Goal: Obtain resource: Download file/media

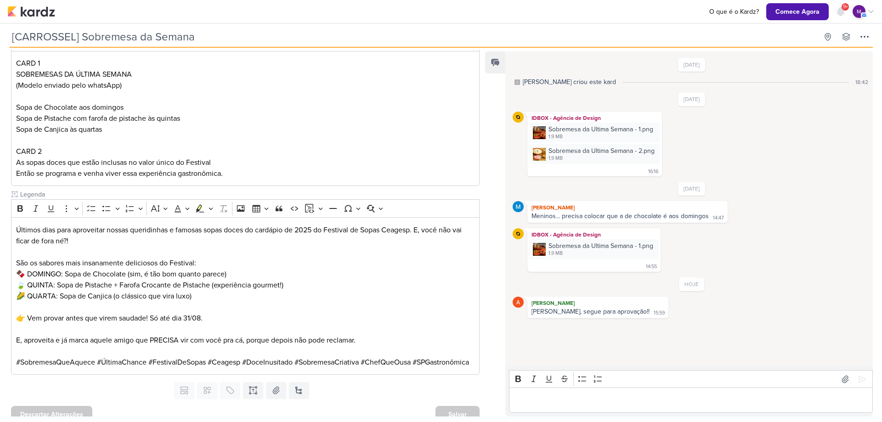
scroll to position [122, 0]
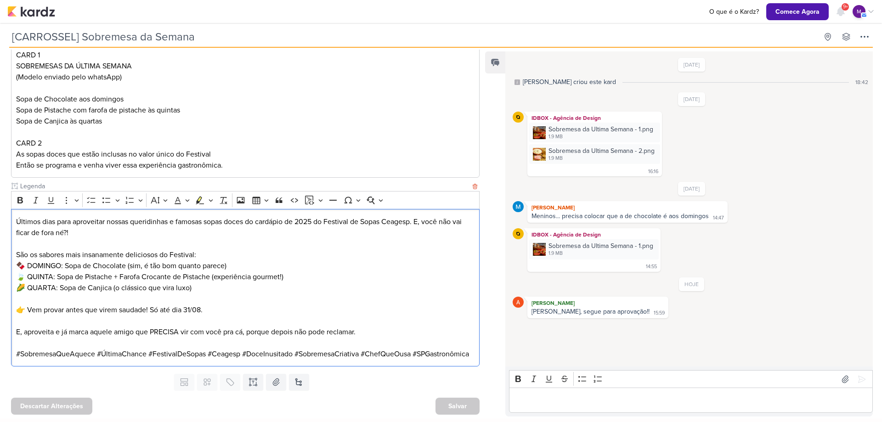
click at [270, 306] on p "👉 Vem provar antes que virem saudade! Só até dia 31/08." at bounding box center [245, 310] width 459 height 11
drag, startPoint x: 423, startPoint y: 220, endPoint x: 454, endPoint y: 226, distance: 31.8
click at [454, 226] on p "Últimos dias para aproveitar nossas queridinhas e famosas sopas doces do cardáp…" at bounding box center [245, 227] width 459 height 22
click at [569, 249] on div "Sobremesa da Ultima Semana - 1.png" at bounding box center [601, 246] width 105 height 10
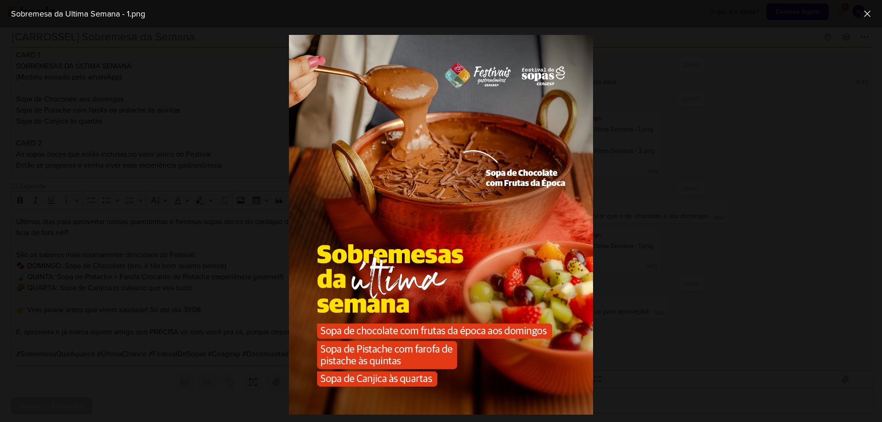
click at [773, 244] on div at bounding box center [441, 225] width 882 height 395
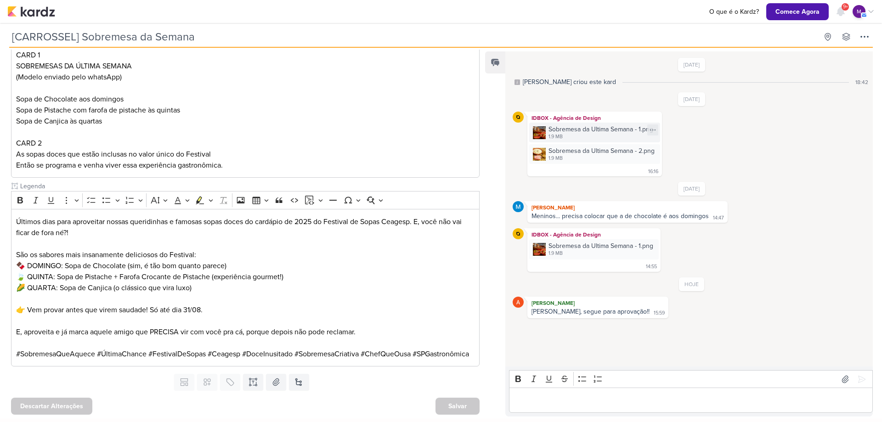
click at [552, 139] on div "1.9 MB" at bounding box center [601, 136] width 105 height 7
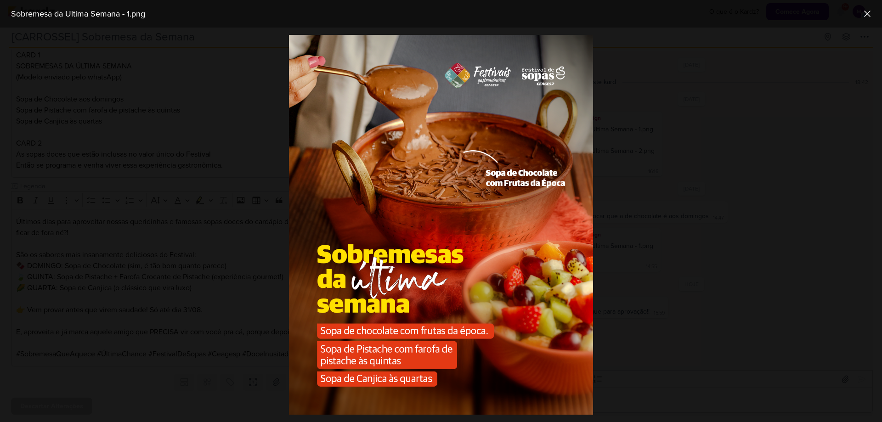
click at [878, 212] on div at bounding box center [441, 225] width 882 height 395
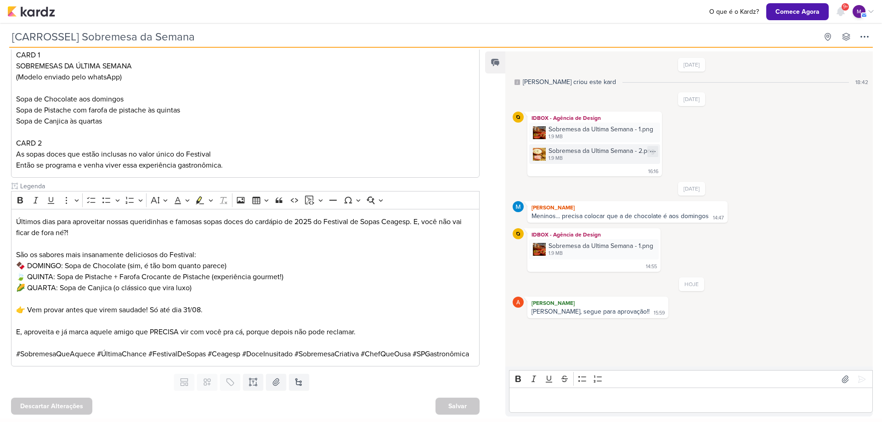
click at [589, 161] on div "1.9 MB" at bounding box center [602, 158] width 106 height 7
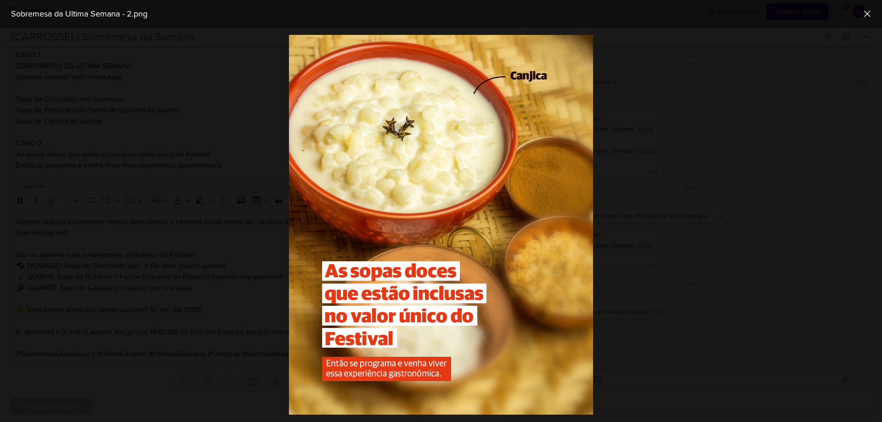
click at [734, 283] on div at bounding box center [441, 225] width 882 height 395
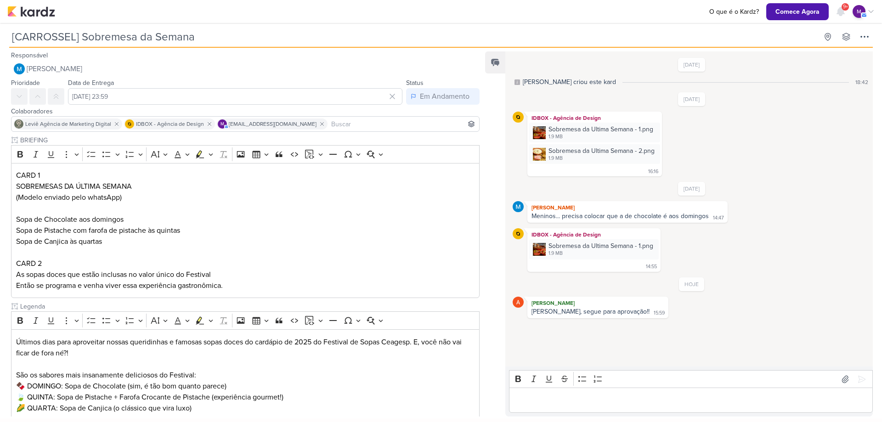
scroll to position [131, 0]
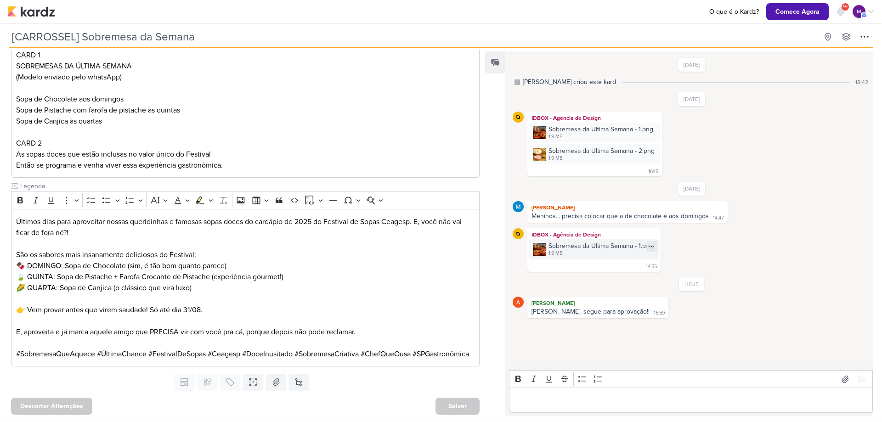
click at [557, 252] on div "1.9 MB" at bounding box center [601, 253] width 105 height 7
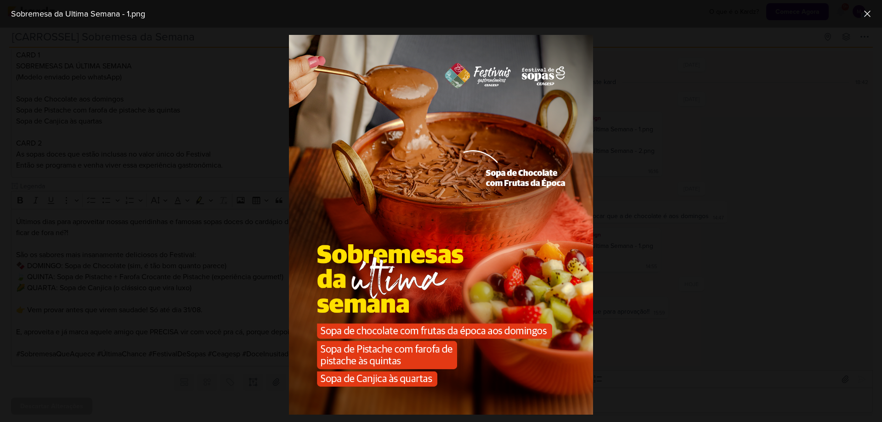
click at [755, 236] on div at bounding box center [441, 225] width 882 height 395
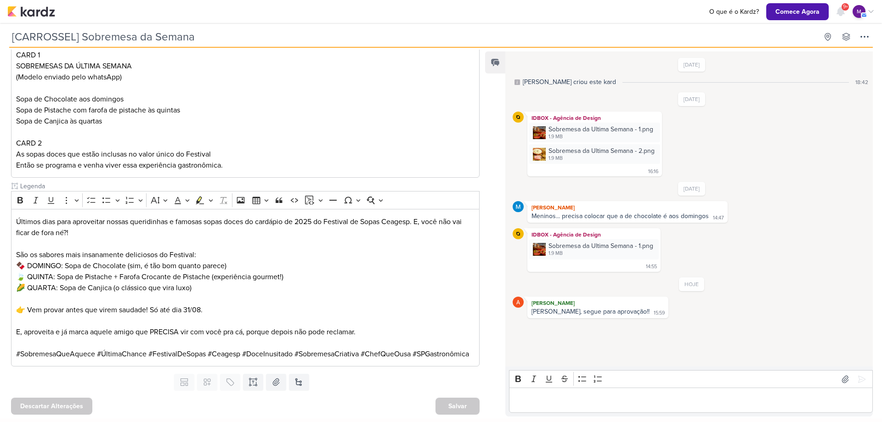
click at [687, 395] on p "Editor editing area: main" at bounding box center [691, 400] width 354 height 11
click at [575, 131] on div "Sobremesa da Ultima Semana - 1.png" at bounding box center [601, 130] width 105 height 10
click at [610, 400] on p "Nas artes tem q alterar:" at bounding box center [691, 400] width 354 height 11
click at [605, 134] on div "1.9 MB" at bounding box center [601, 136] width 105 height 7
click at [780, 408] on div "Nas artes tem q alterar: Sobremesas das" at bounding box center [691, 400] width 364 height 25
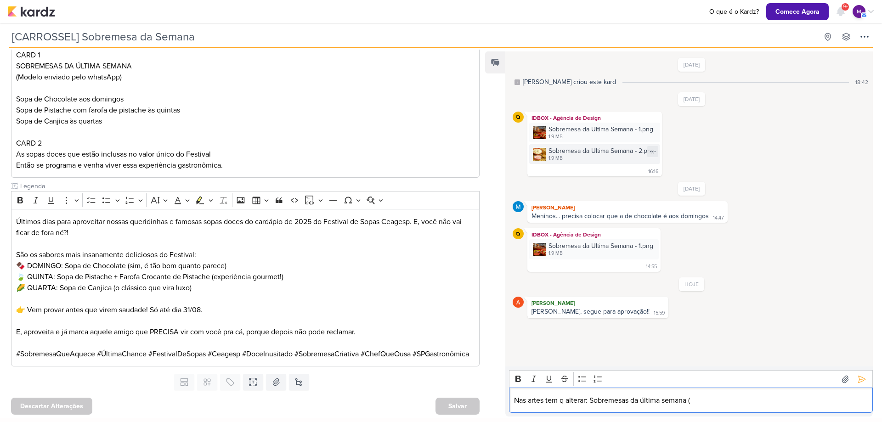
click at [572, 160] on div "1.9 MB" at bounding box center [602, 158] width 106 height 7
click at [594, 132] on div "Sobremesa da Ultima Semana - 1.png" at bounding box center [601, 130] width 105 height 10
click at [571, 253] on div "1.9 MB" at bounding box center [601, 253] width 105 height 7
click at [734, 400] on p "Nas artes tem q alterar: Sobremesas da última semana (" at bounding box center [691, 400] width 354 height 11
click at [593, 243] on div "Sobremesa da Ultima Semana - 1.png" at bounding box center [601, 246] width 105 height 10
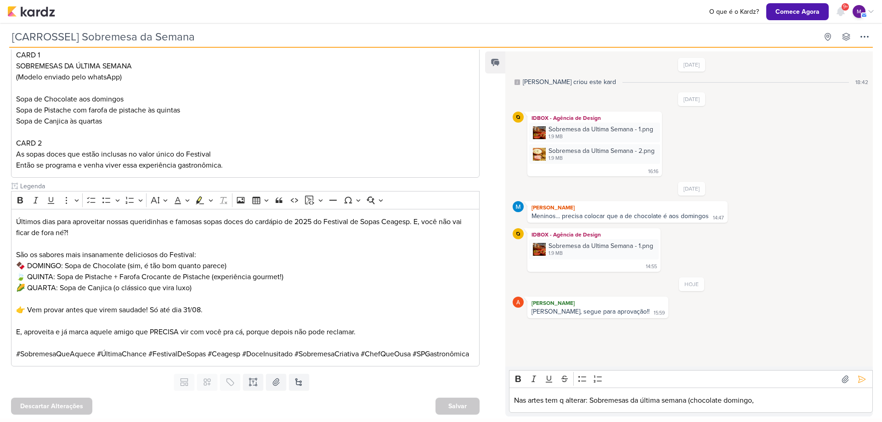
click at [811, 406] on div "Nas artes tem q alterar: Sobremesas da última semana (chocolate domingo," at bounding box center [691, 400] width 364 height 25
click at [611, 249] on div "Sobremesa da Ultima Semana - 1.png" at bounding box center [601, 246] width 105 height 10
click at [825, 403] on p "Nas artes tem q alterar: Sobremesas da última semana (chocolate domingo, Pistac…" at bounding box center [691, 400] width 354 height 11
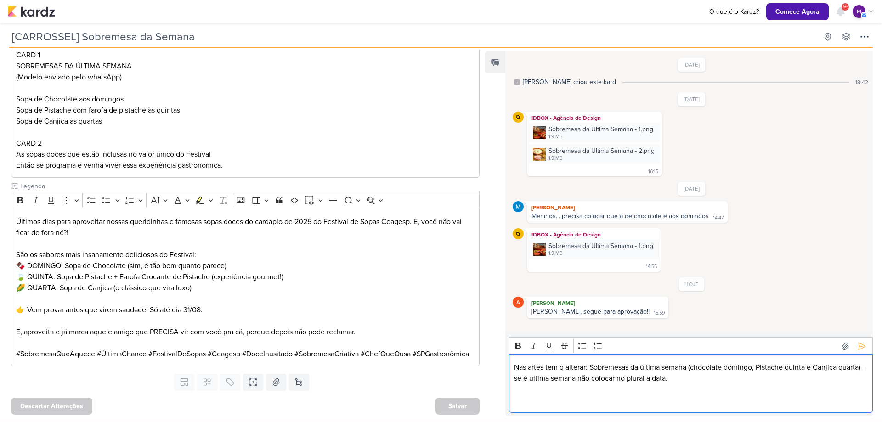
click at [568, 256] on div "1.9 MB" at bounding box center [601, 253] width 105 height 7
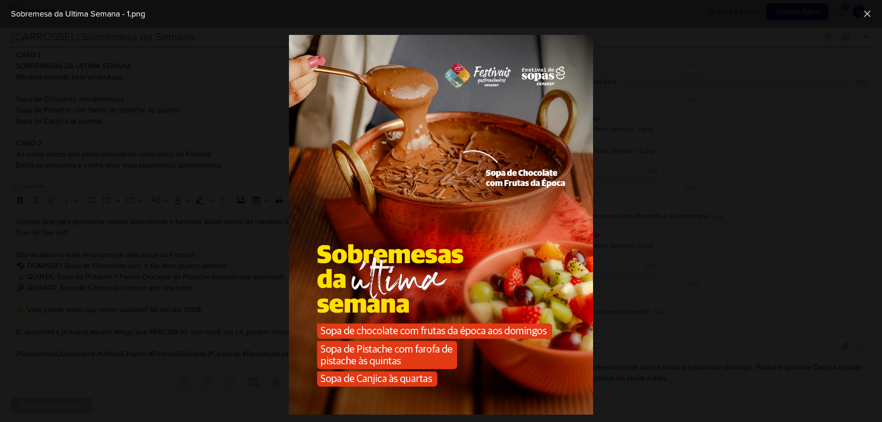
click at [744, 353] on div at bounding box center [441, 225] width 882 height 395
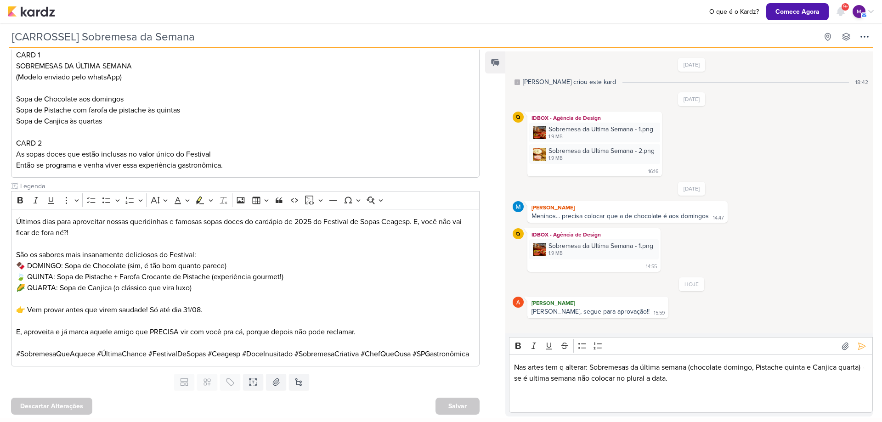
click at [610, 396] on p "Editor editing area: main" at bounding box center [691, 400] width 354 height 11
click at [857, 348] on icon at bounding box center [861, 346] width 9 height 9
